Goal: Check status: Check status

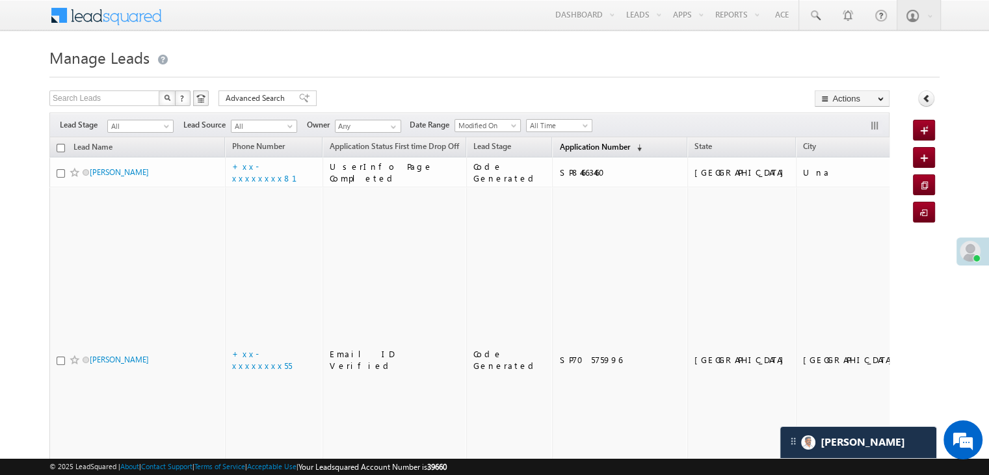
click at [559, 146] on span "Application Number" at bounding box center [594, 147] width 70 height 10
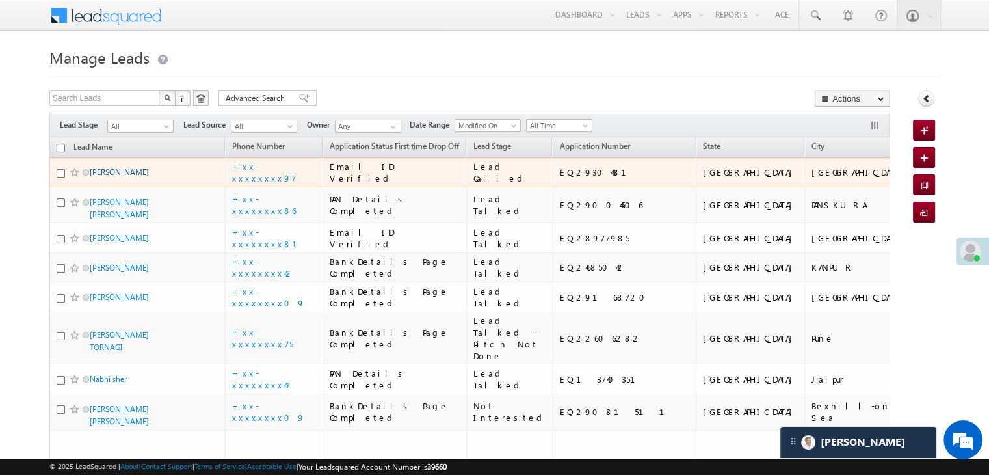
click at [129, 177] on link "[PERSON_NAME]" at bounding box center [119, 172] width 59 height 10
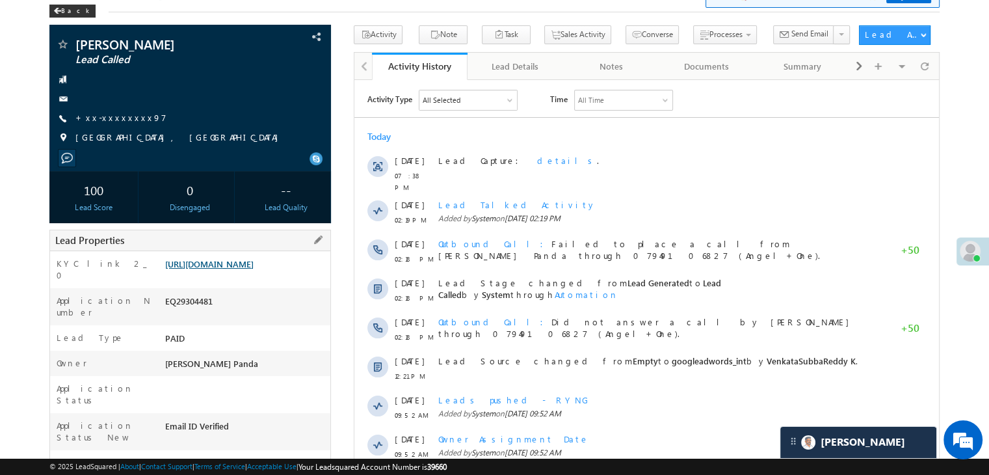
click at [252, 269] on link "[URL][DOMAIN_NAME]" at bounding box center [209, 263] width 88 height 11
click at [68, 10] on div "Back" at bounding box center [72, 11] width 46 height 13
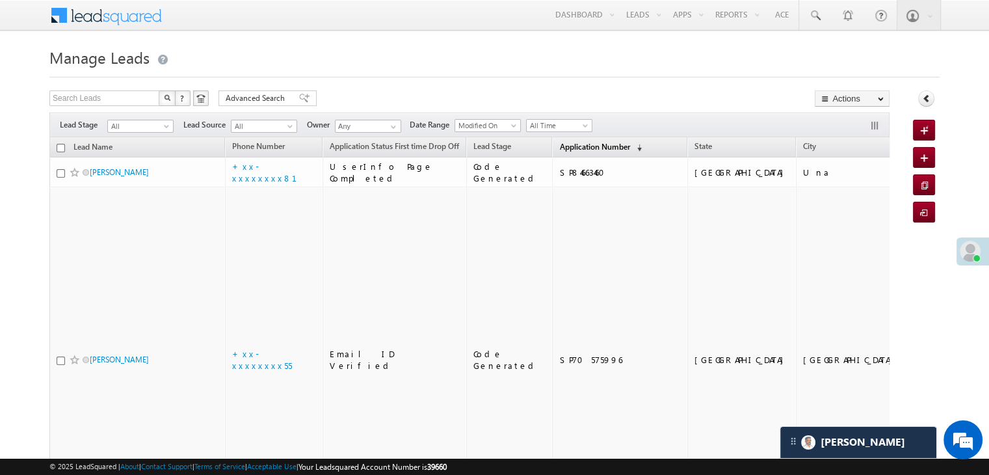
click at [562, 148] on span "Application Number" at bounding box center [594, 147] width 70 height 10
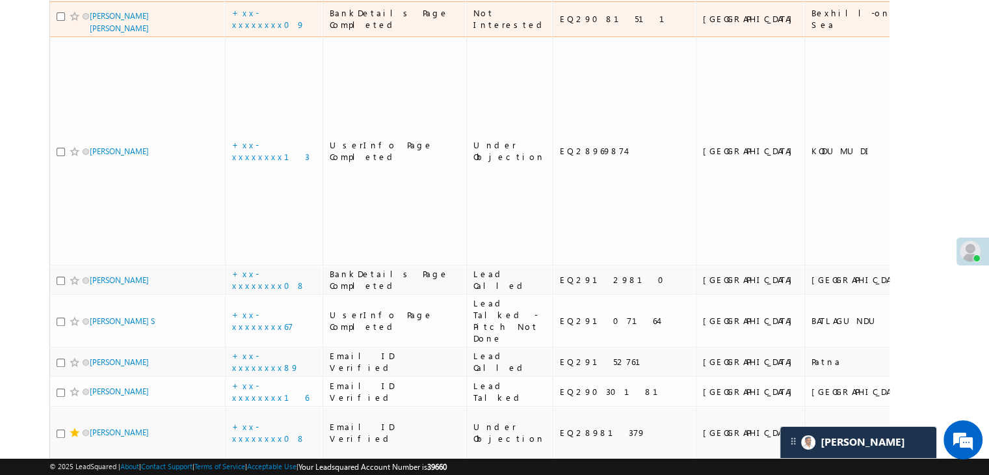
scroll to position [390, 0]
